Goal: Task Accomplishment & Management: Manage account settings

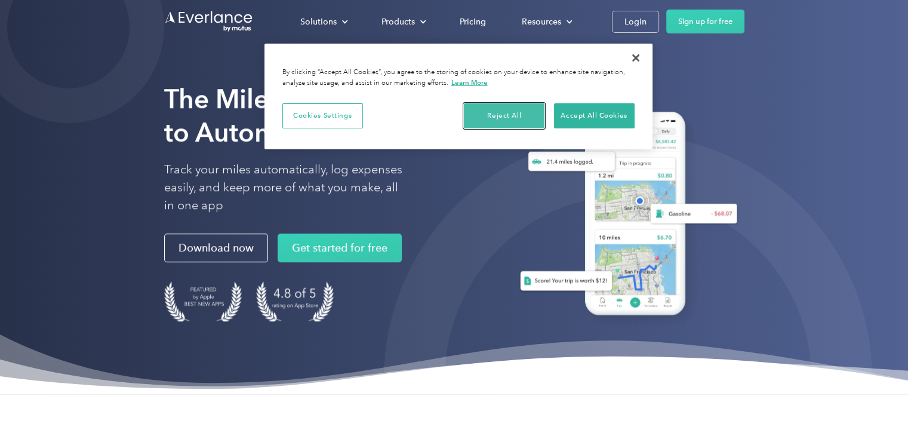
click at [519, 121] on button "Reject All" at bounding box center [504, 115] width 81 height 25
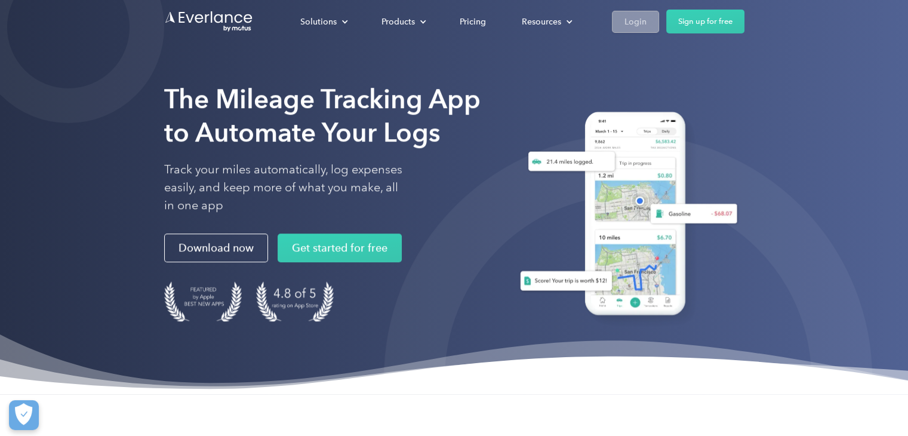
click at [632, 14] on div "Login" at bounding box center [636, 21] width 22 height 15
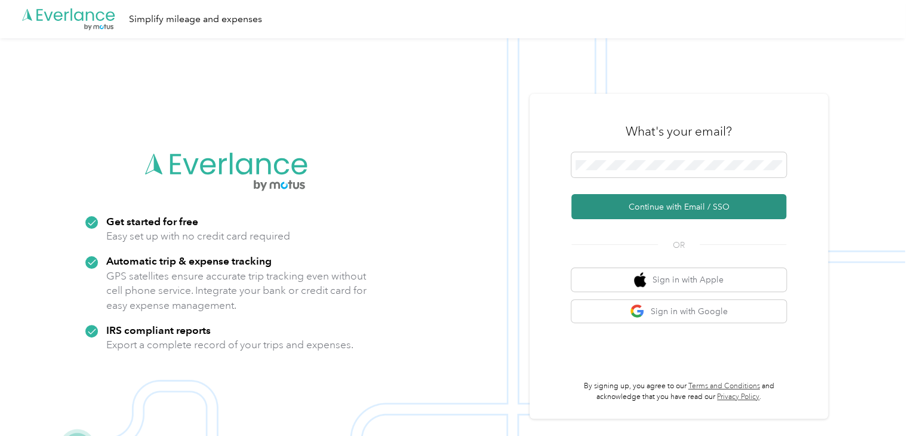
click at [694, 205] on button "Continue with Email / SSO" at bounding box center [679, 206] width 215 height 25
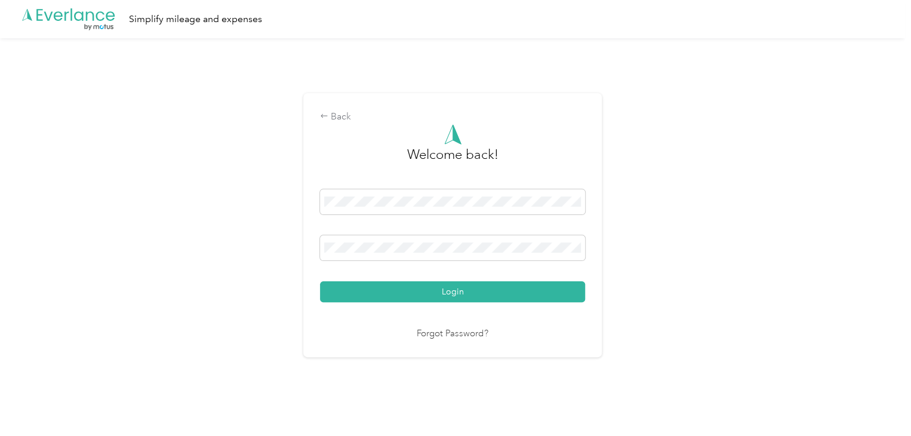
click at [694, 205] on div "Back Welcome back! Login Forgot Password?" at bounding box center [452, 229] width 905 height 383
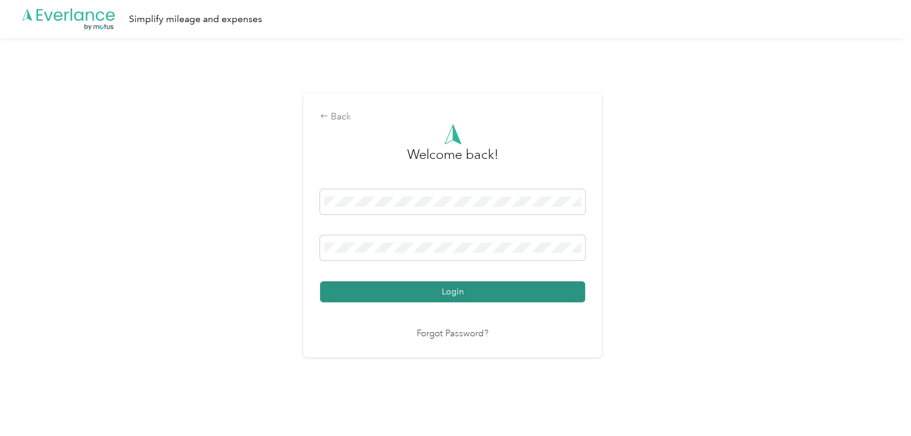
click at [456, 287] on button "Login" at bounding box center [452, 291] width 265 height 21
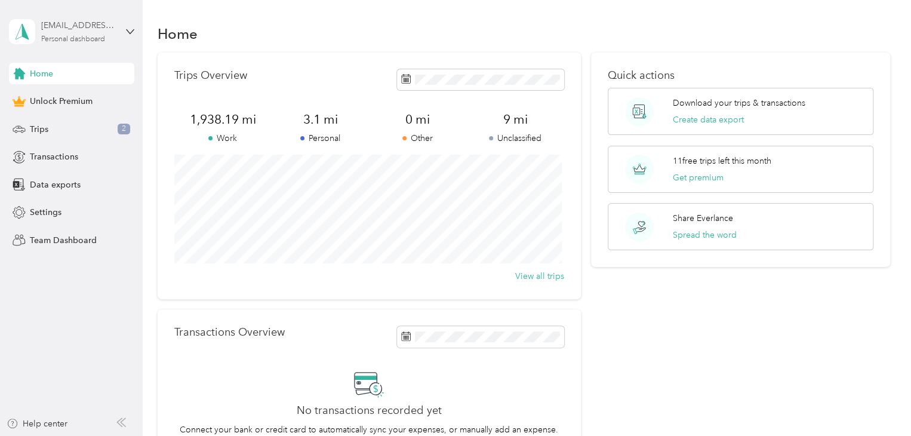
click at [76, 29] on div "tonyyoungers101@gmail.com" at bounding box center [78, 25] width 75 height 13
click at [229, 22] on div "Home" at bounding box center [524, 33] width 733 height 25
click at [42, 212] on span "Settings" at bounding box center [46, 212] width 32 height 13
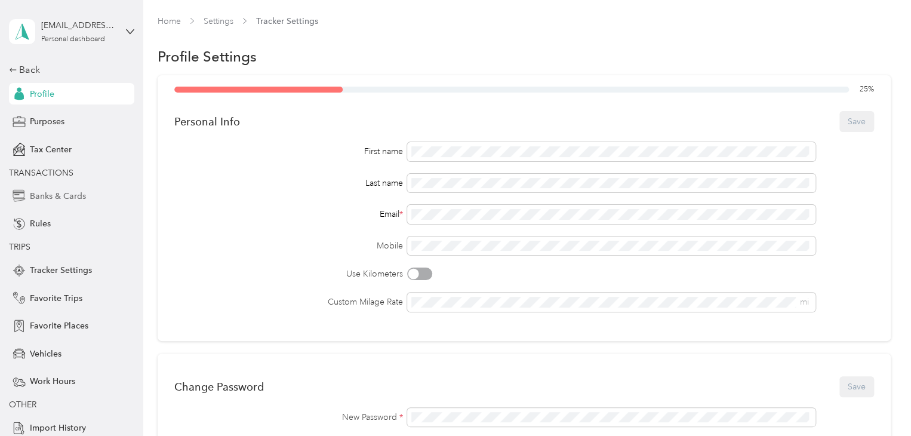
click at [80, 192] on span "Banks & Cards" at bounding box center [58, 196] width 56 height 13
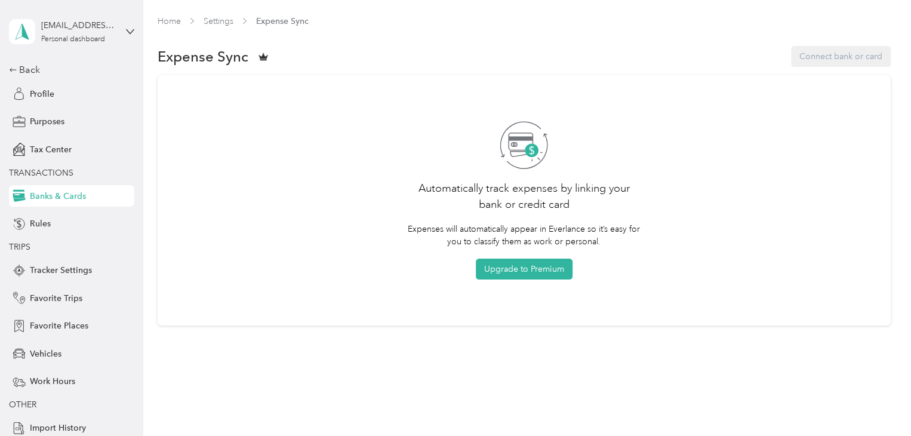
click at [842, 47] on div "Expense Sync Connect bank or card" at bounding box center [524, 56] width 733 height 25
click at [129, 349] on div "Vehicles" at bounding box center [71, 354] width 125 height 22
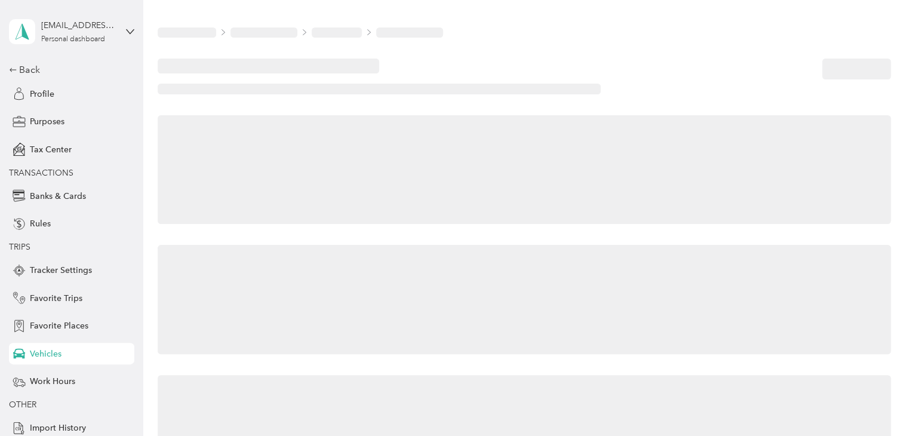
click at [129, 349] on div "Vehicles" at bounding box center [71, 354] width 125 height 22
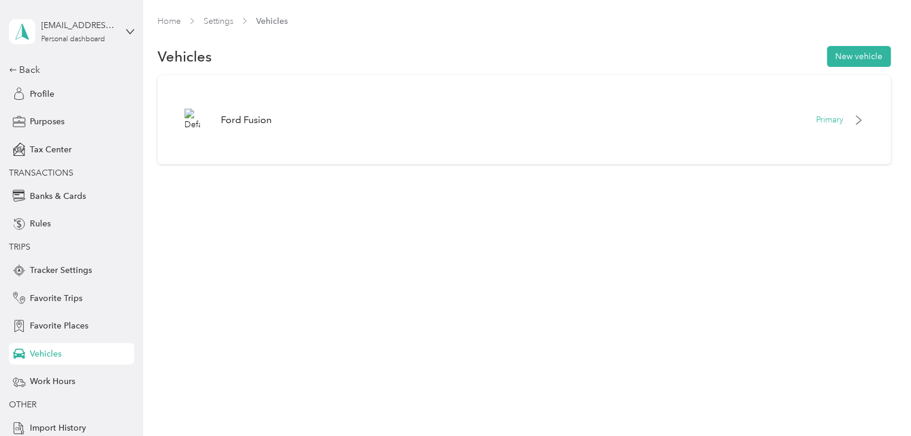
click at [122, 161] on div "Back Profile Purposes Tax Center TRANSACTIONS Banks & Cards Rules TRIPS Tracker…" at bounding box center [71, 251] width 125 height 376
click at [172, 26] on span "Home" at bounding box center [169, 21] width 23 height 13
click at [39, 88] on span "Profile" at bounding box center [42, 94] width 24 height 13
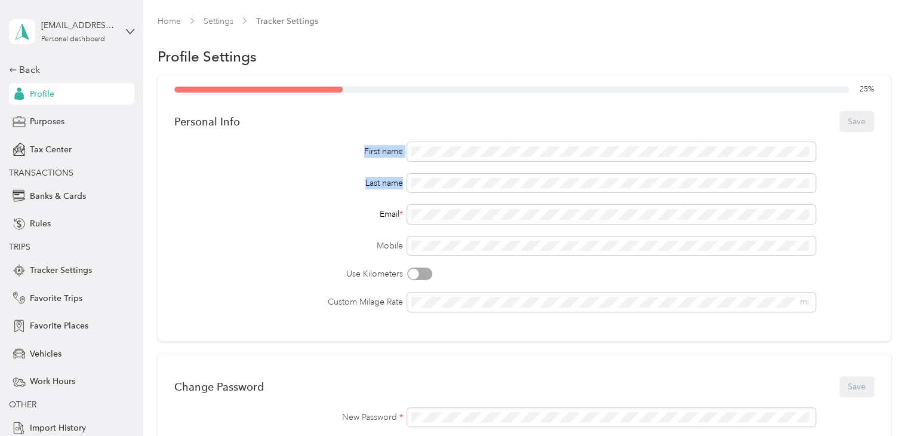
drag, startPoint x: 883, startPoint y: 131, endPoint x: 897, endPoint y: 189, distance: 60.3
click at [897, 189] on div "Home Settings Tracker Settings Profile Settings 25 % Personal Info Save First n…" at bounding box center [524, 428] width 763 height 856
click at [232, 207] on div "Email *" at bounding box center [524, 214] width 700 height 19
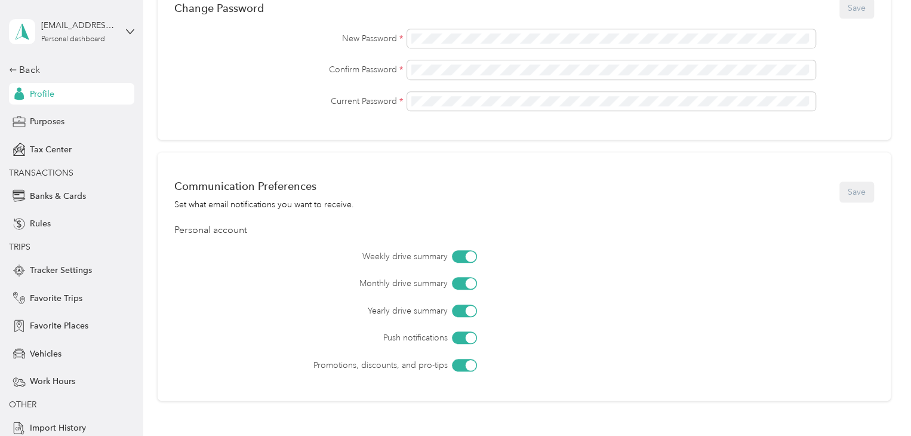
scroll to position [480, 0]
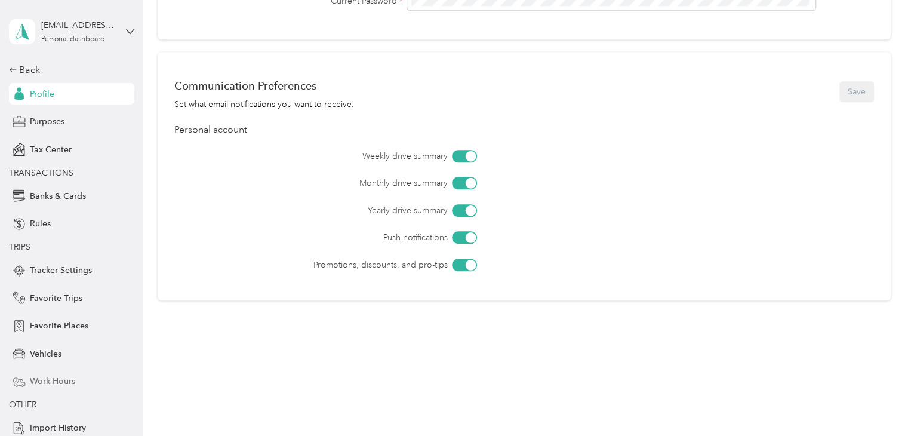
click at [113, 389] on div "Work Hours" at bounding box center [71, 382] width 125 height 22
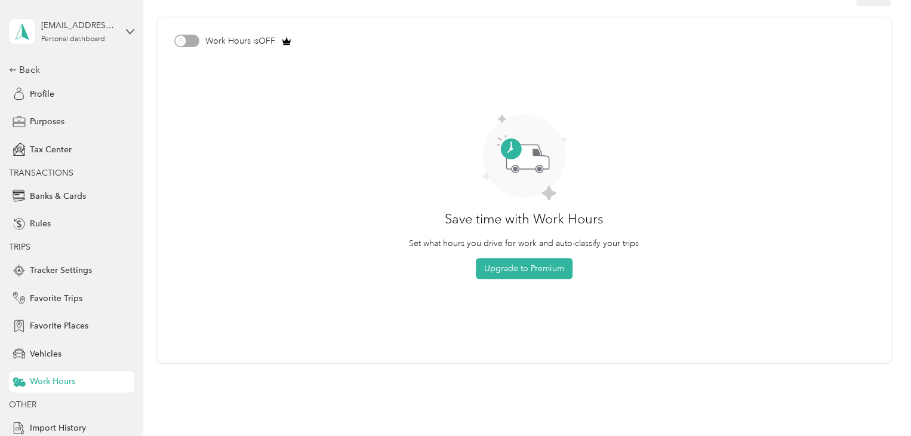
scroll to position [15, 0]
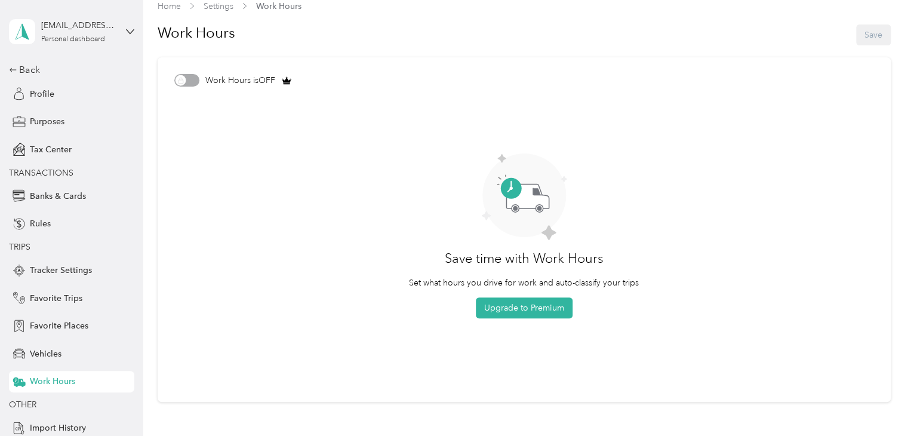
click at [113, 389] on div "Work Hours" at bounding box center [71, 382] width 125 height 22
click at [42, 429] on span "Import History" at bounding box center [58, 428] width 56 height 13
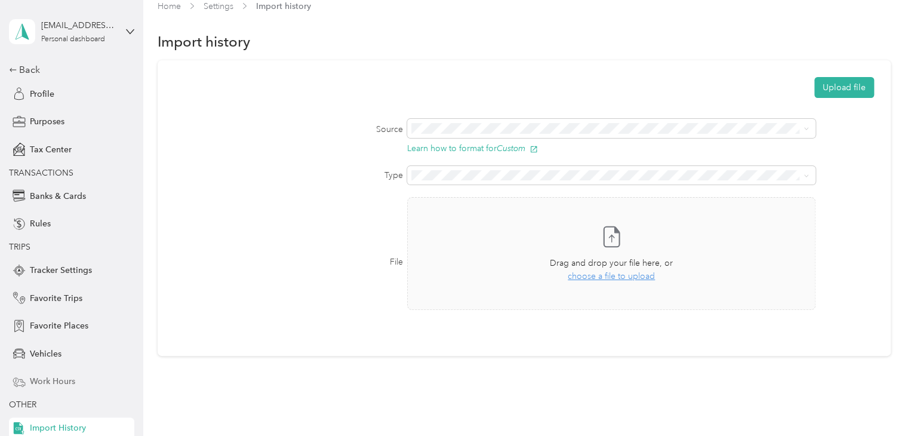
click at [53, 380] on span "Work Hours" at bounding box center [52, 381] width 45 height 13
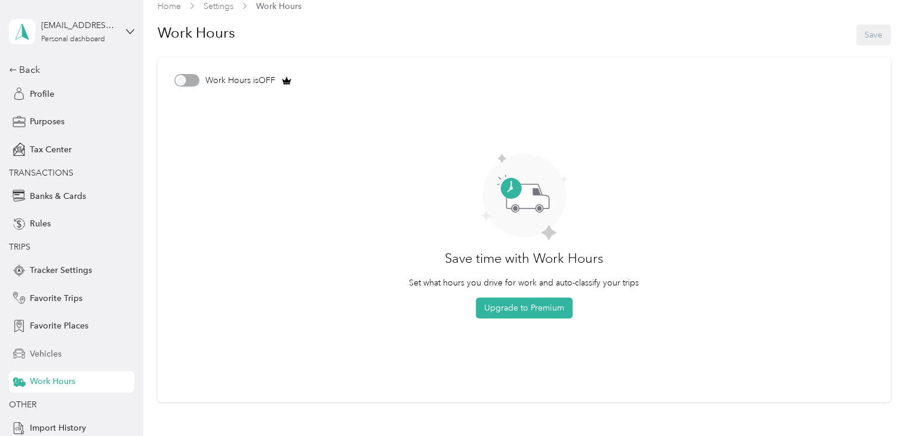
click at [42, 351] on span "Vehicles" at bounding box center [46, 354] width 32 height 13
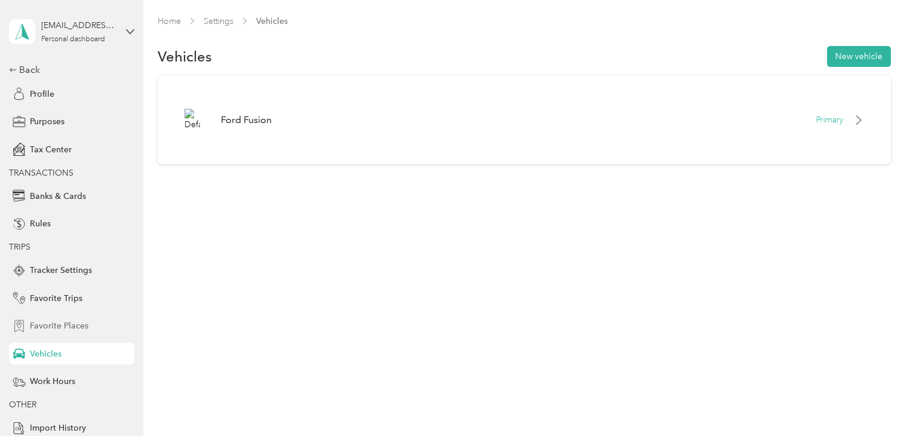
click at [44, 327] on span "Favorite Places" at bounding box center [59, 326] width 59 height 13
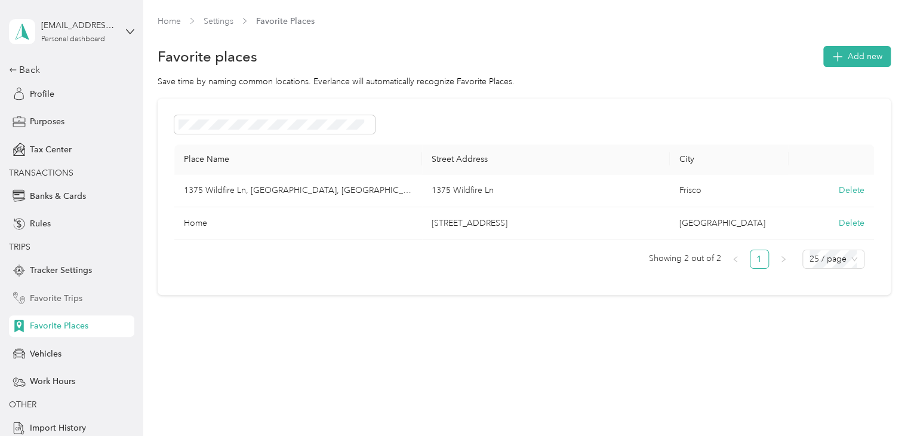
click at [47, 304] on span "Favorite Trips" at bounding box center [56, 298] width 53 height 13
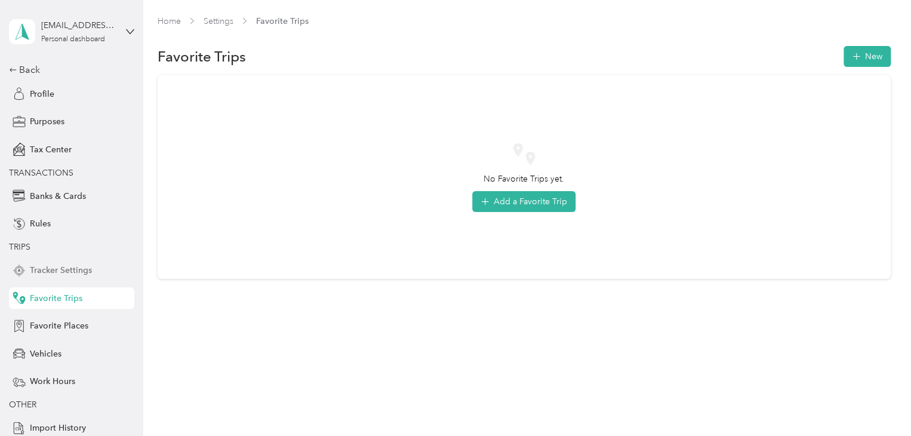
click at [51, 277] on span "Tracker Settings" at bounding box center [61, 270] width 62 height 13
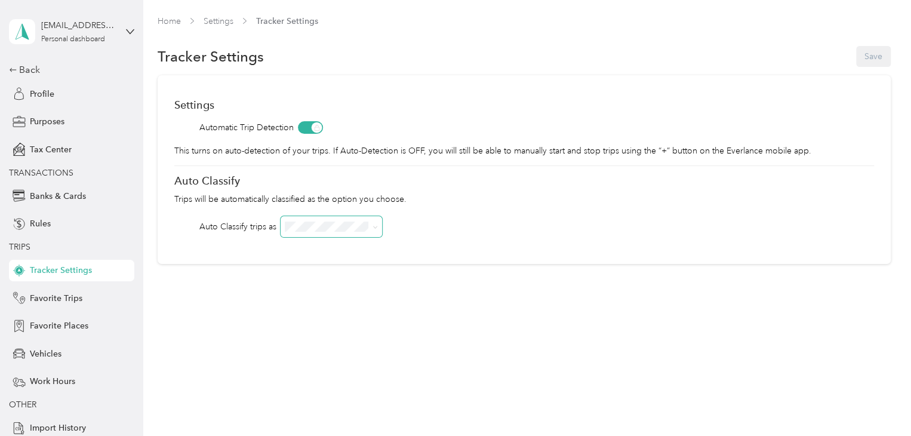
click at [380, 225] on span at bounding box center [332, 226] width 102 height 21
click at [379, 225] on span at bounding box center [332, 226] width 102 height 21
click at [374, 229] on icon at bounding box center [375, 227] width 5 height 5
click at [306, 242] on span "Work" at bounding box center [299, 242] width 20 height 10
click at [877, 53] on button "Save" at bounding box center [873, 56] width 35 height 21
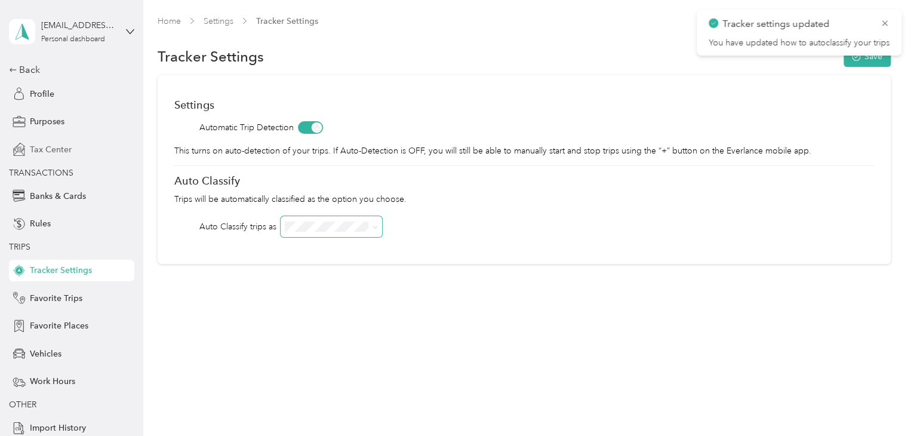
click at [50, 152] on span "Tax Center" at bounding box center [51, 149] width 42 height 13
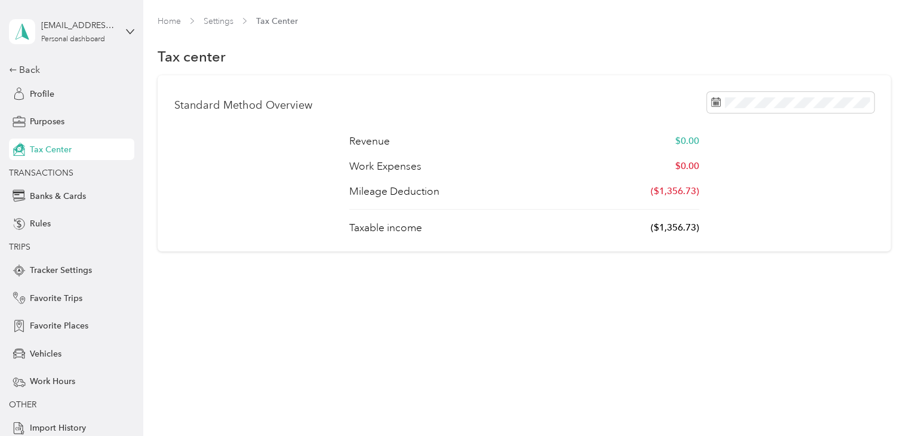
click at [506, 233] on div "Taxable income ($1,356.73)" at bounding box center [524, 227] width 350 height 15
click at [39, 192] on span "Banks & Cards" at bounding box center [58, 196] width 56 height 13
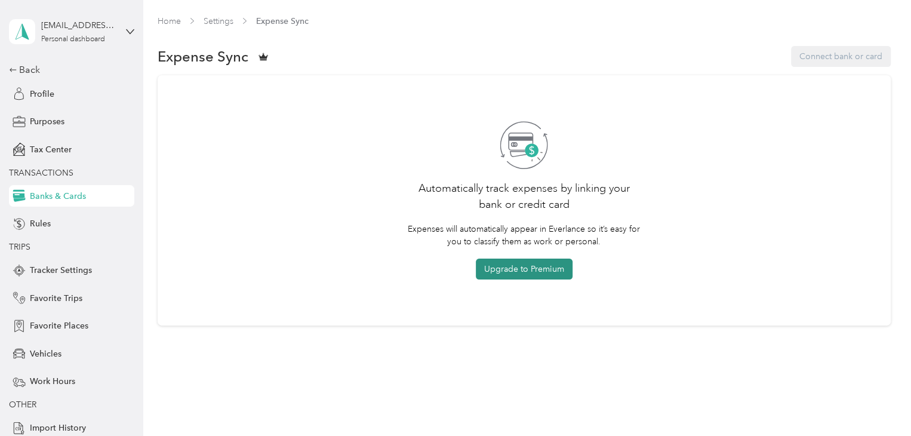
click at [537, 267] on button "Upgrade to Premium" at bounding box center [524, 269] width 97 height 21
